Goal: Register for event/course

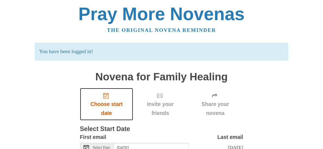
click at [104, 100] on span "Choose start date" at bounding box center [106, 109] width 42 height 18
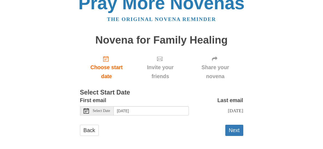
scroll to position [14, 0]
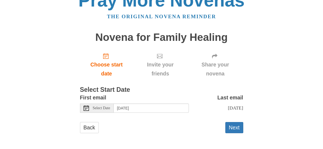
click at [85, 109] on icon at bounding box center [86, 107] width 5 height 5
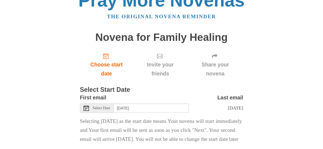
click at [88, 107] on icon at bounding box center [86, 107] width 5 height 5
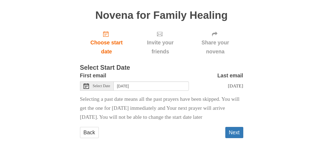
scroll to position [41, 0]
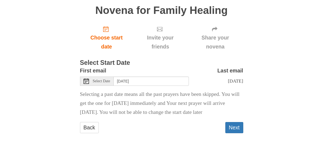
click at [104, 80] on span "Select Date" at bounding box center [101, 81] width 17 height 4
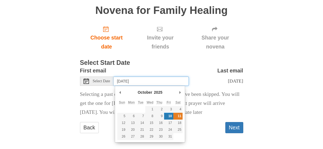
type input "Saturday, October 11th"
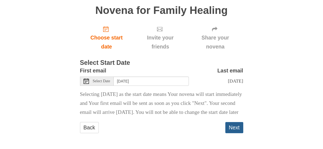
click at [237, 133] on button "Next" at bounding box center [234, 127] width 18 height 11
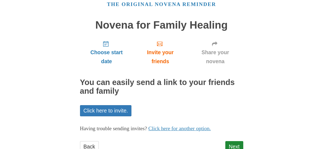
scroll to position [45, 0]
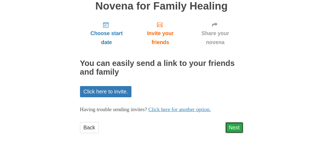
click at [233, 126] on link "Next" at bounding box center [234, 127] width 18 height 11
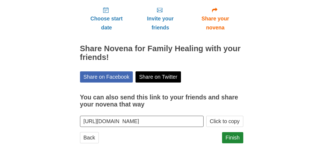
scroll to position [69, 0]
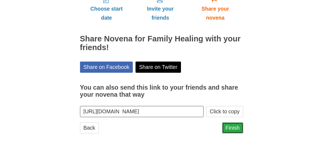
click at [234, 128] on link "Finish" at bounding box center [232, 127] width 21 height 11
